Goal: Book appointment/travel/reservation

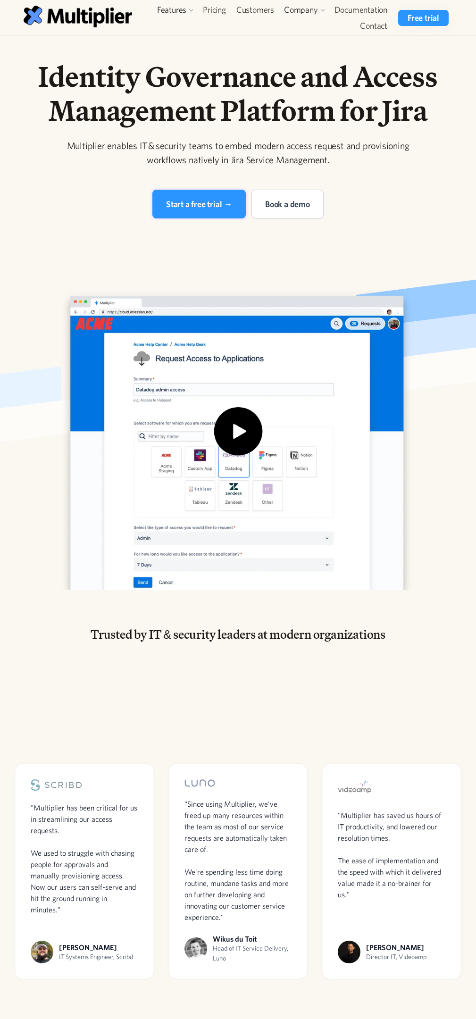
click at [199, 204] on div "Start a free trial →" at bounding box center [199, 204] width 66 height 13
click at [286, 203] on div "Book a demo" at bounding box center [287, 204] width 45 height 13
